Goal: Find specific page/section: Find specific page/section

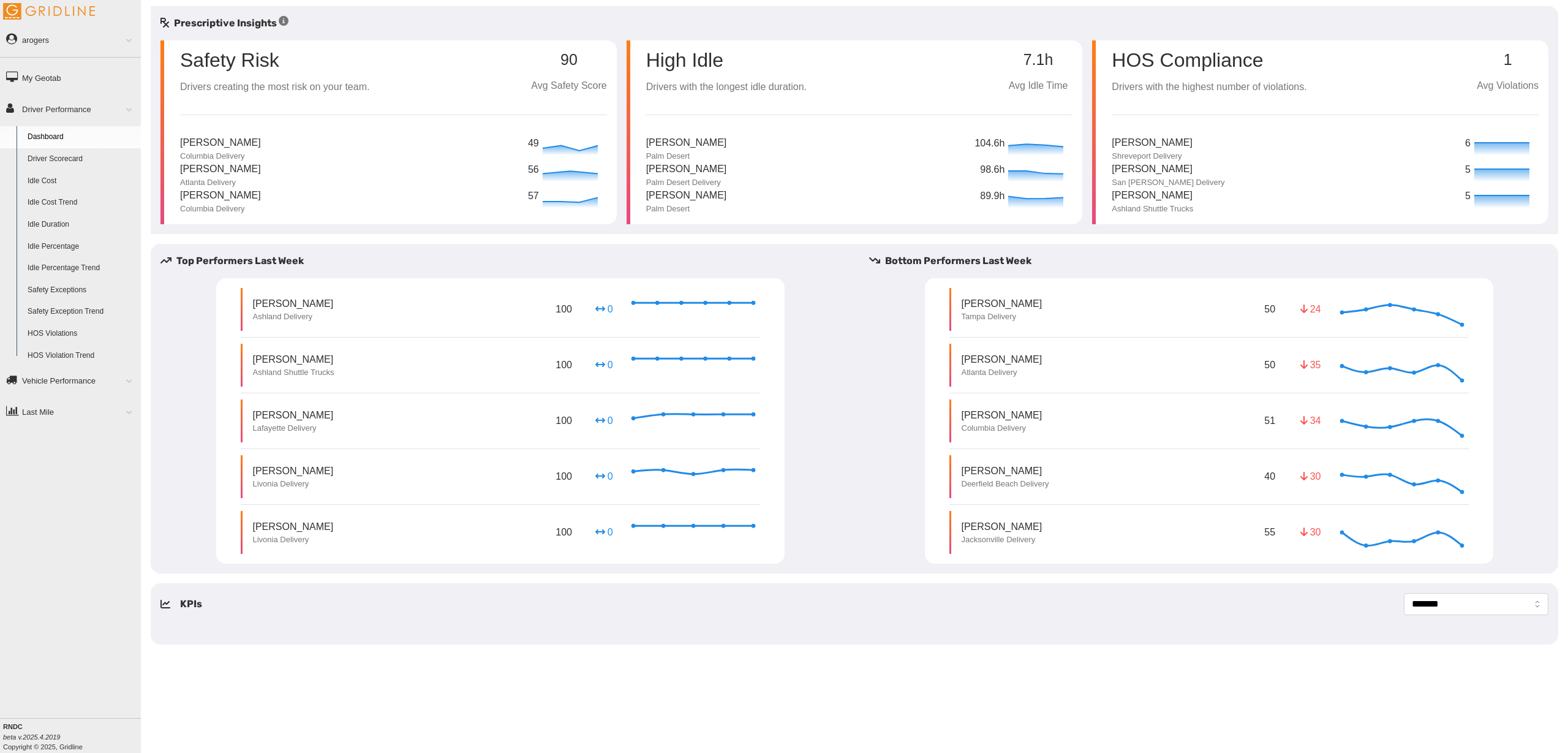
click at [48, 162] on link "Driver Scorecard" at bounding box center [81, 159] width 119 height 22
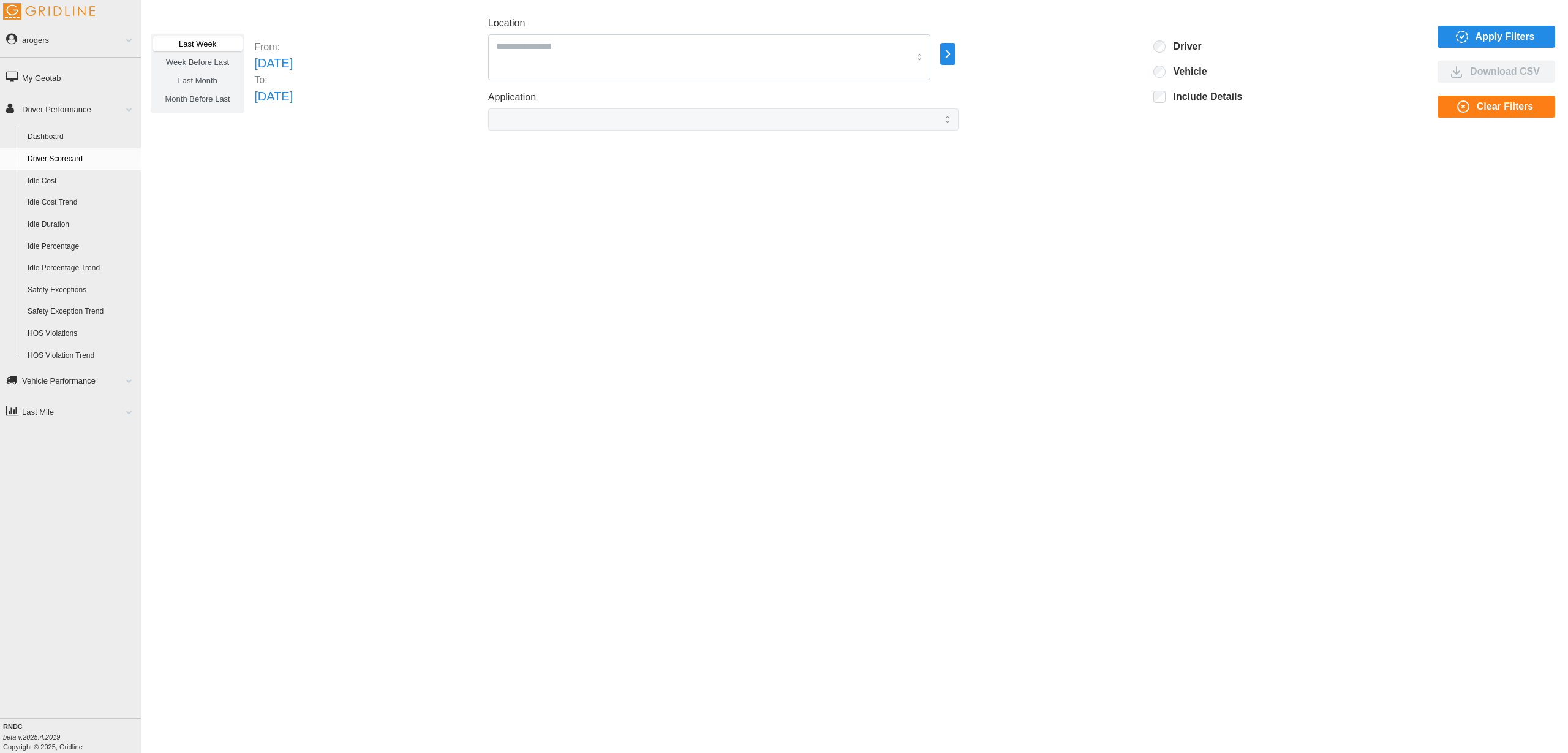
click at [199, 76] on span "Last Month" at bounding box center [197, 80] width 40 height 9
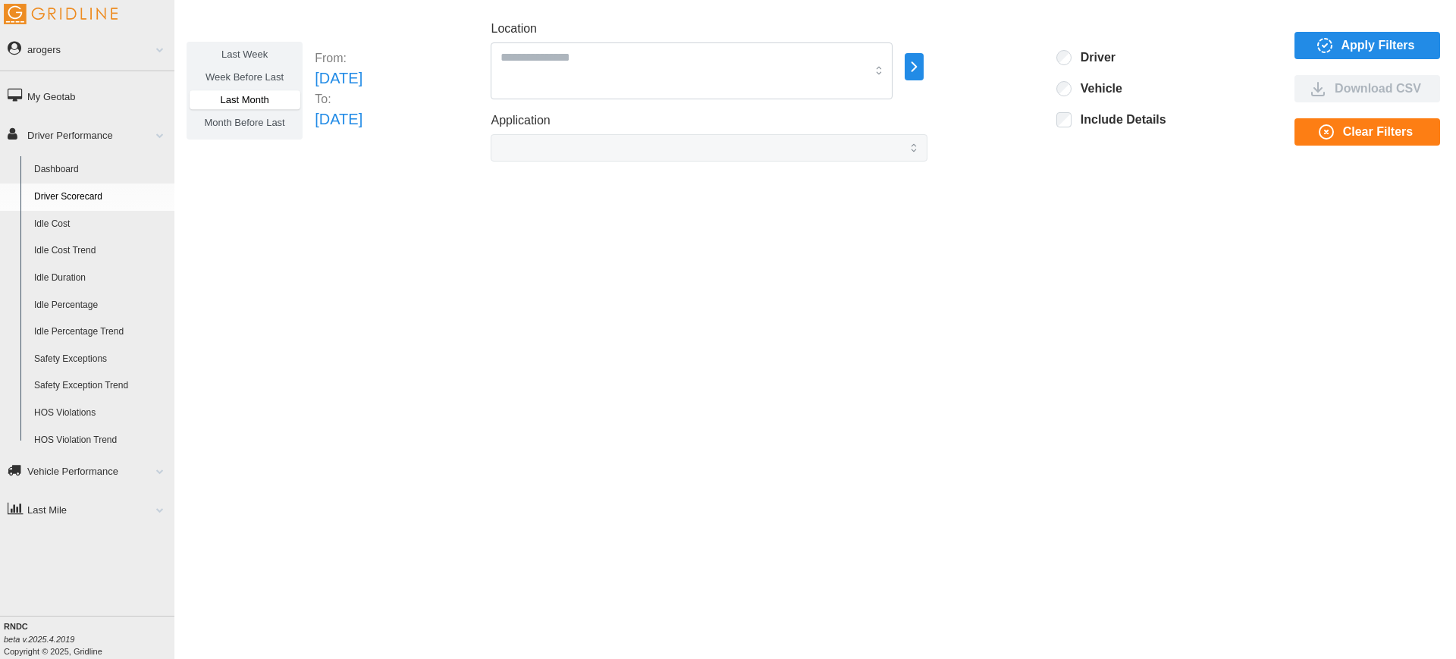
drag, startPoint x: 984, startPoint y: 254, endPoint x: 912, endPoint y: 328, distance: 103.5
click at [983, 253] on div "Last Week Week Before Last Last Month Month Before Last From: Tue Jul 01 2025 T…" at bounding box center [815, 318] width 1282 height 621
